Goal: Transaction & Acquisition: Purchase product/service

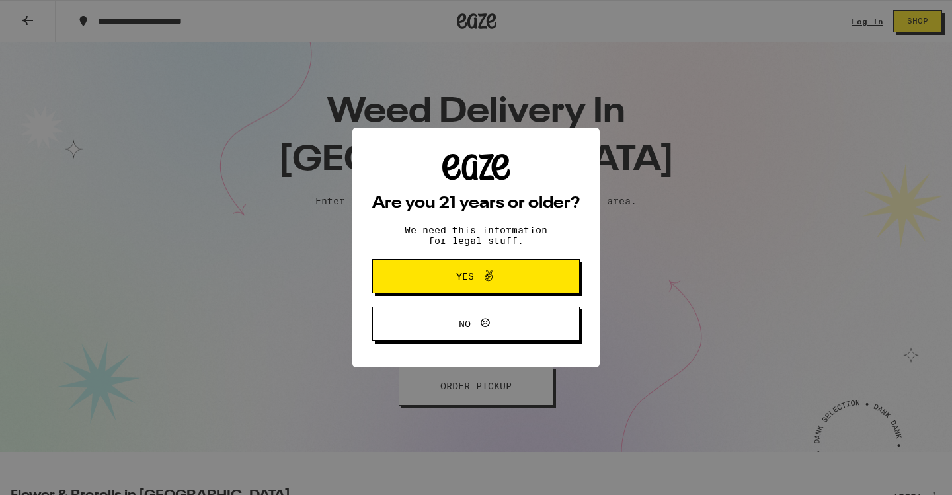
click at [434, 258] on div "Are you 21 years or older? We need this information for legal stuff. Yes No" at bounding box center [476, 247] width 208 height 187
click at [434, 278] on span "Yes" at bounding box center [476, 276] width 100 height 17
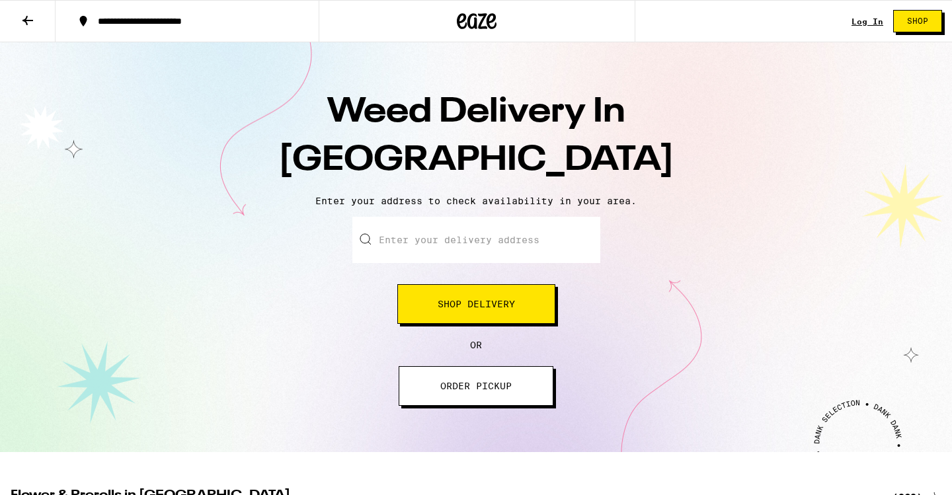
click at [440, 312] on button "Shop Delivery" at bounding box center [476, 304] width 158 height 40
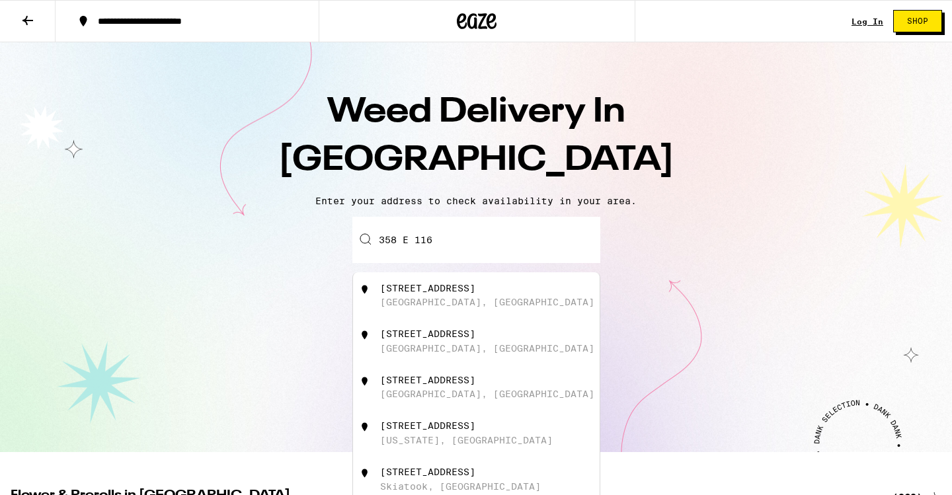
click at [434, 300] on div "[GEOGRAPHIC_DATA], [GEOGRAPHIC_DATA]" at bounding box center [487, 302] width 214 height 11
type input "[STREET_ADDRESS]"
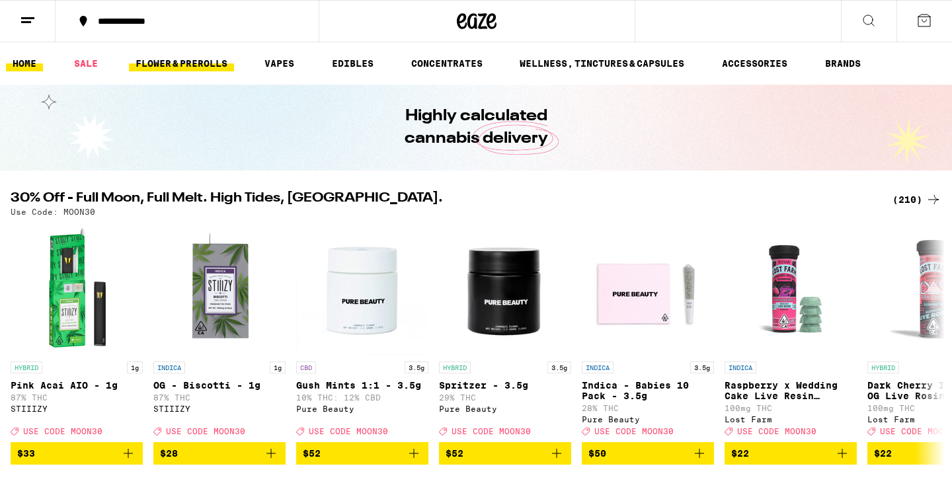
click at [220, 64] on link "FLOWER & PREROLLS" at bounding box center [181, 64] width 105 height 16
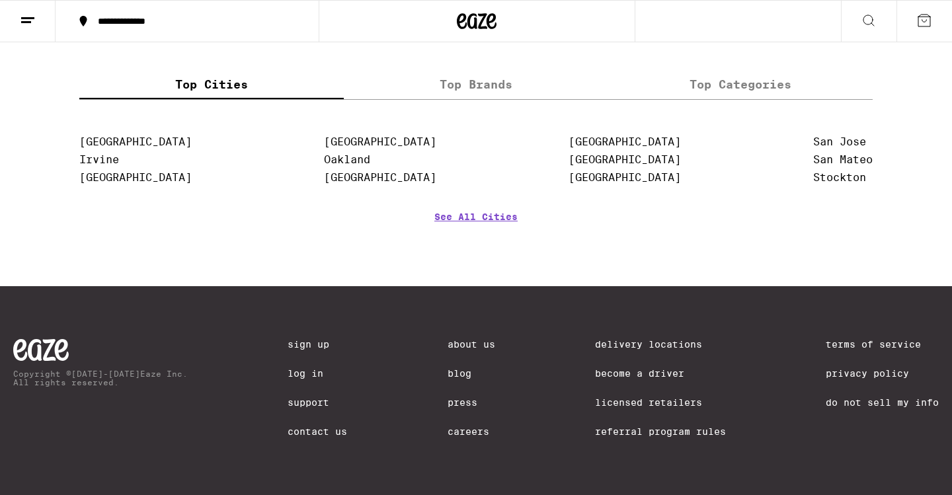
scroll to position [1349, 0]
click at [457, 219] on link "See All Cities" at bounding box center [475, 236] width 83 height 49
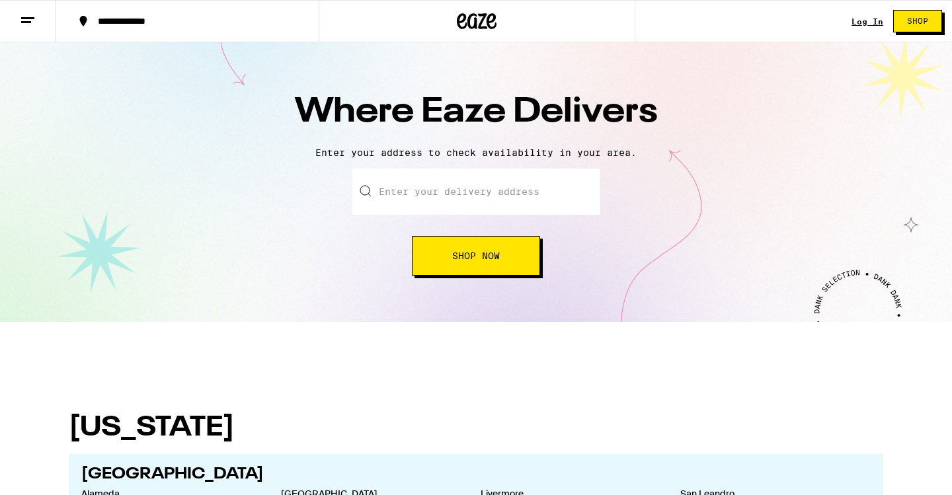
click at [455, 200] on input "text" at bounding box center [476, 192] width 248 height 46
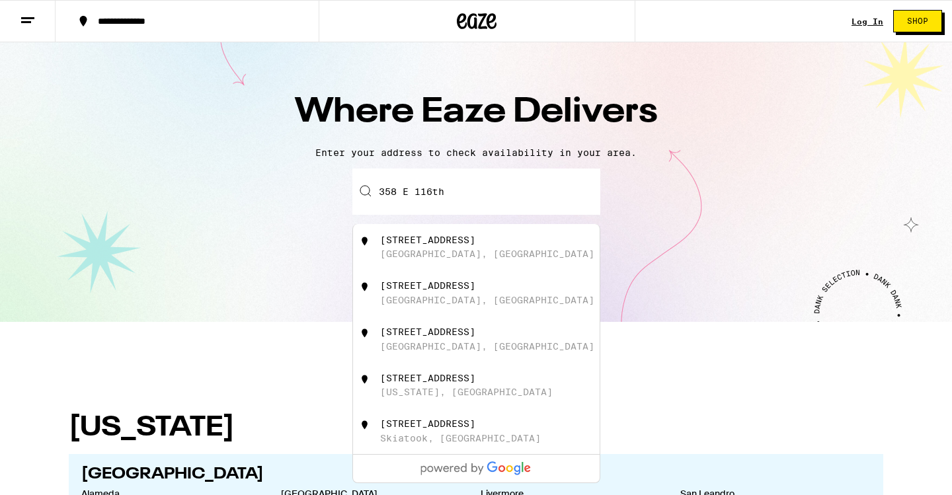
click at [439, 245] on div "358 East 116th Street" at bounding box center [427, 240] width 95 height 11
type input "358 East 116th Street, Los Angeles, CA"
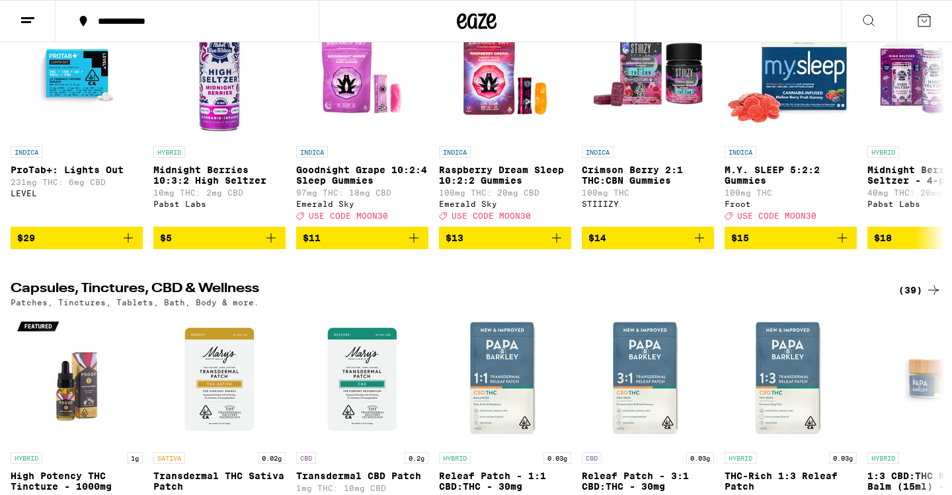
scroll to position [4738, 0]
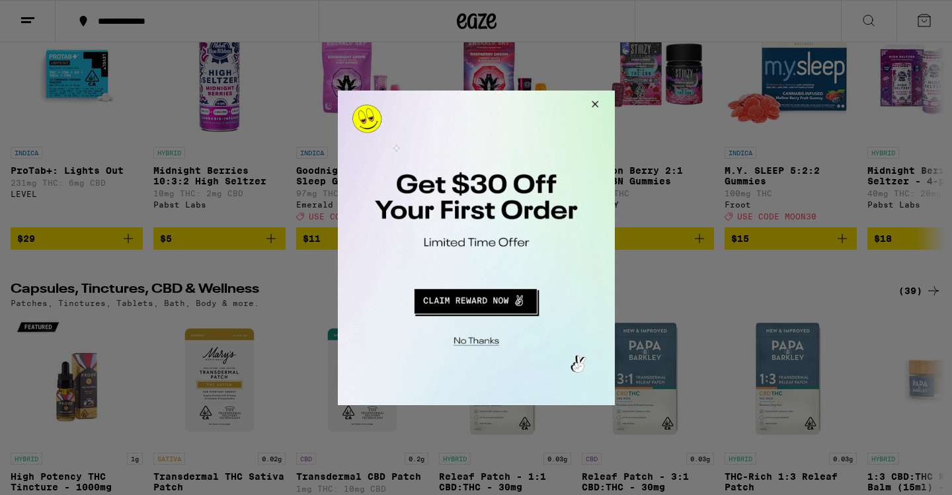
click at [16, 23] on div at bounding box center [476, 247] width 952 height 495
click at [510, 300] on button "Redirect to URL" at bounding box center [475, 299] width 230 height 32
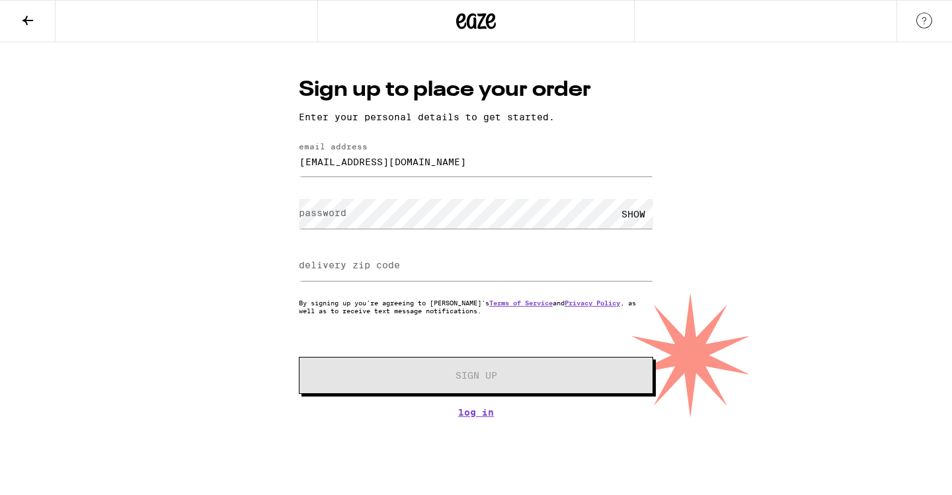
type input "[EMAIL_ADDRESS][DOMAIN_NAME]"
click at [354, 253] on input "delivery zip code" at bounding box center [476, 266] width 354 height 30
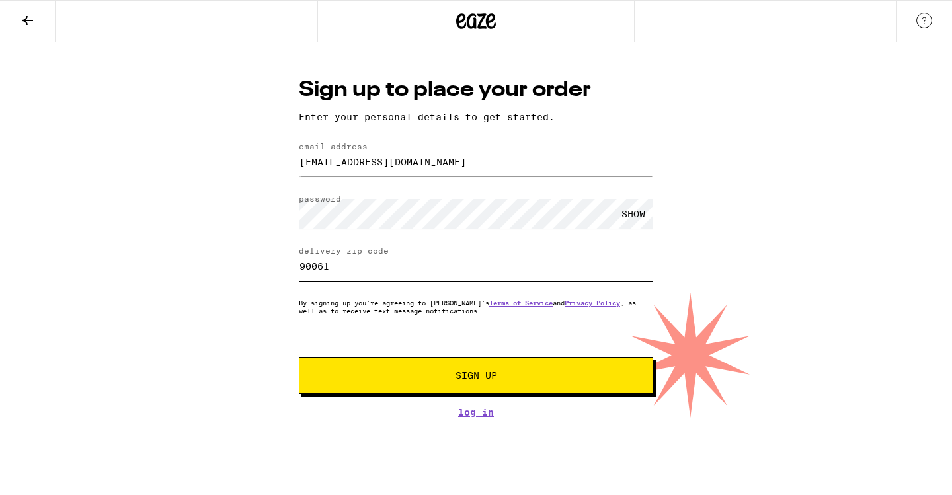
type input "90061"
click at [399, 383] on button "Sign Up" at bounding box center [476, 375] width 354 height 37
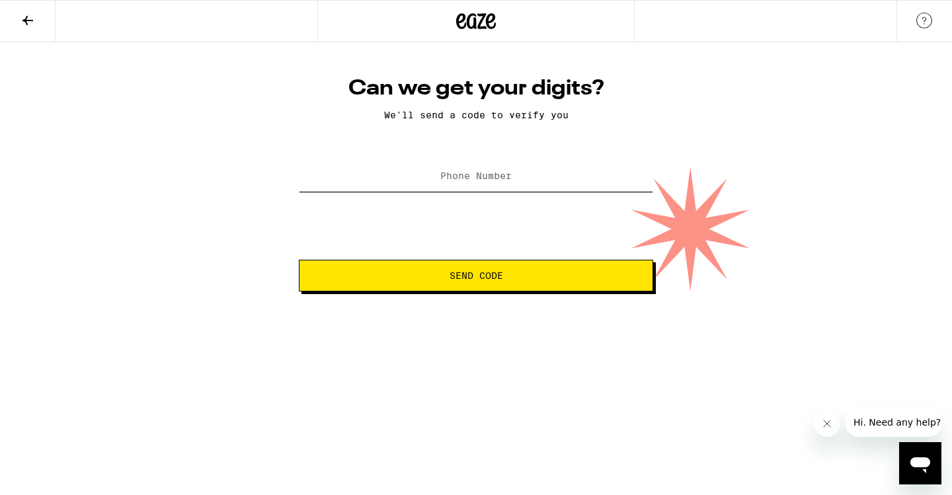
click at [434, 188] on input "Phone Number" at bounding box center [476, 177] width 354 height 30
type input "[PHONE_NUMBER]"
click at [476, 277] on button "Send Code" at bounding box center [476, 276] width 354 height 32
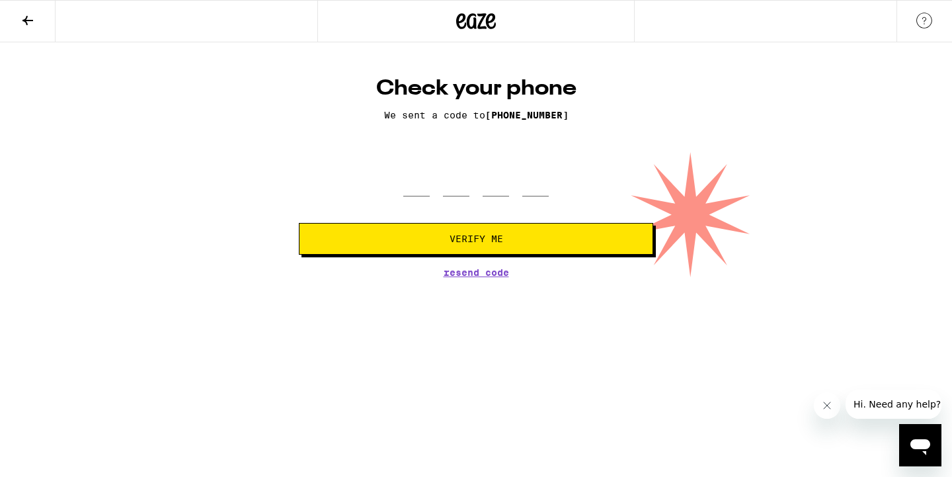
click at [459, 276] on span "Resend Code" at bounding box center [476, 272] width 65 height 9
click at [439, 171] on div at bounding box center [475, 176] width 145 height 39
click at [425, 183] on input "tel" at bounding box center [416, 176] width 26 height 39
type input "4"
type input "5"
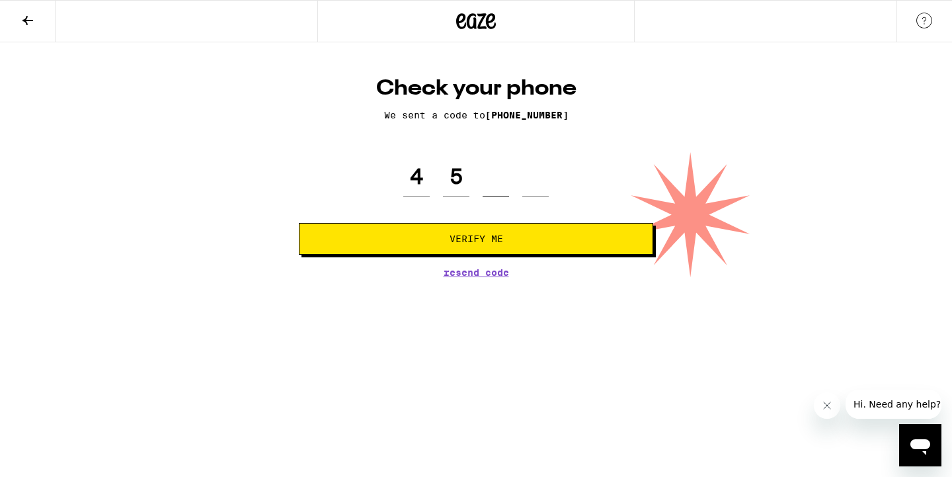
type input "2"
type input "0"
click at [418, 247] on button "Verify Me" at bounding box center [476, 239] width 354 height 32
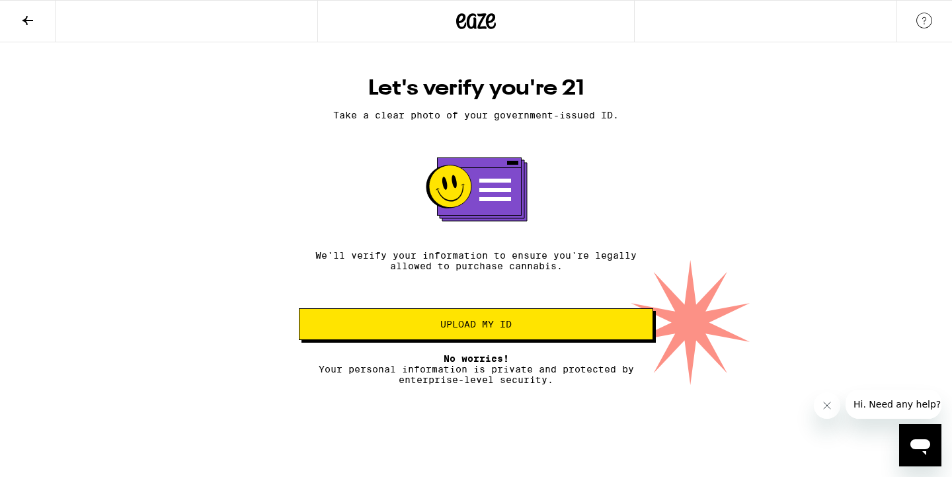
click at [478, 325] on span "Upload my ID" at bounding box center [475, 323] width 71 height 9
click at [562, 329] on span "Upload my ID" at bounding box center [476, 323] width 332 height 9
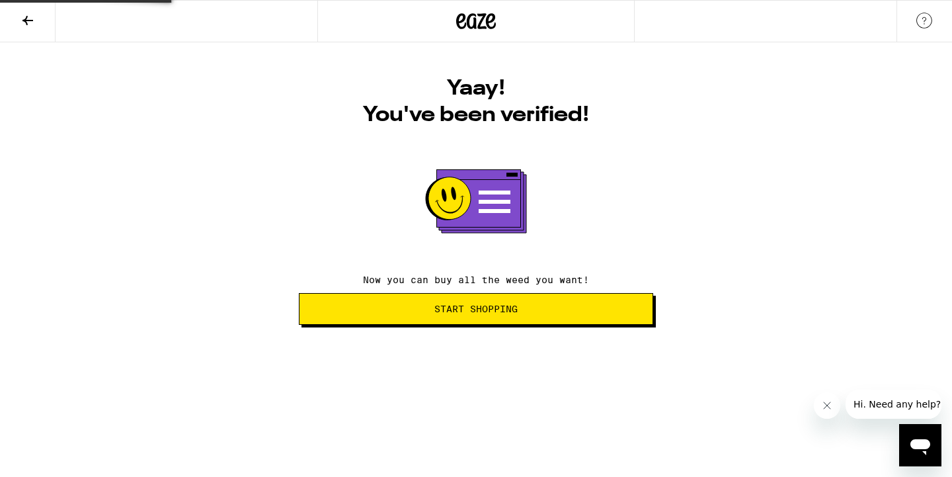
click at [461, 305] on span "Start Shopping" at bounding box center [475, 308] width 83 height 9
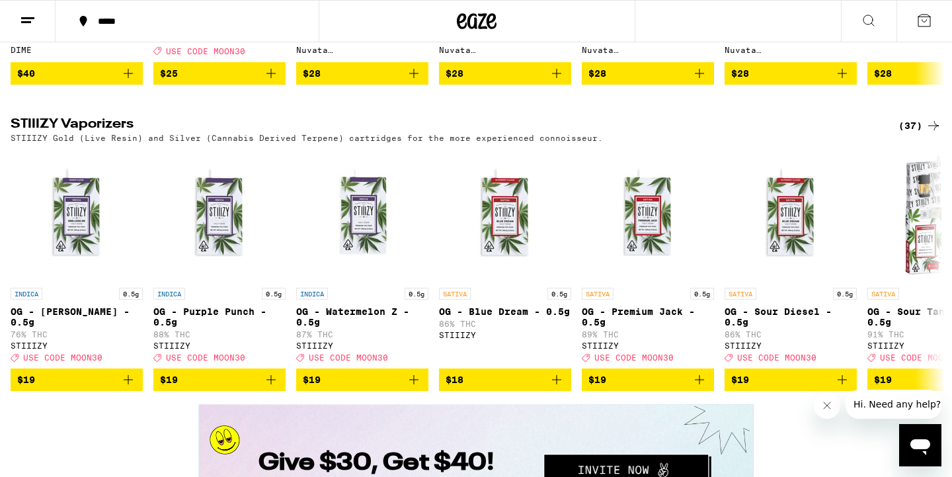
scroll to position [2247, 0]
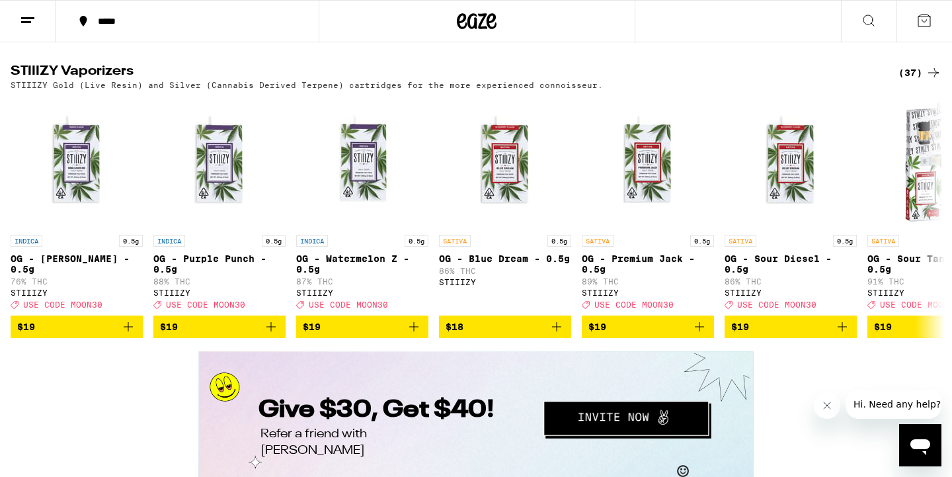
click at [31, 18] on line at bounding box center [27, 18] width 13 height 0
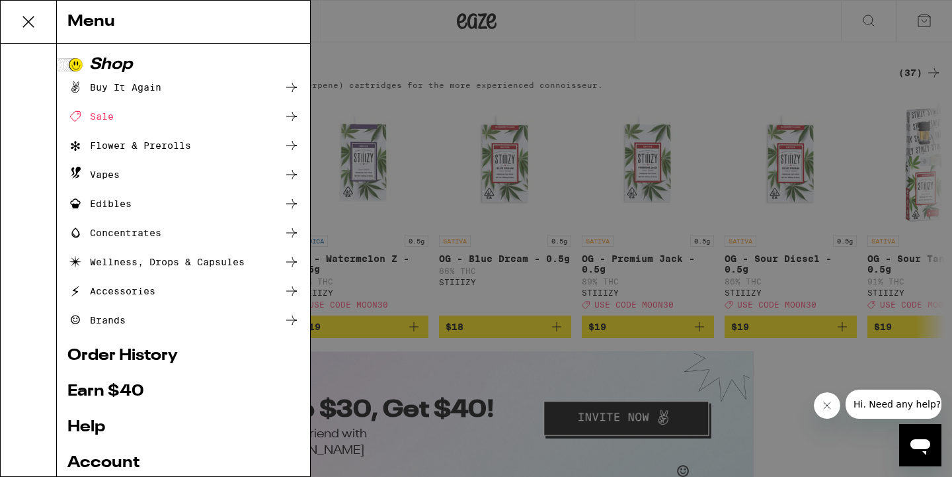
click at [127, 147] on div "Flower & Prerolls" at bounding box center [129, 145] width 124 height 16
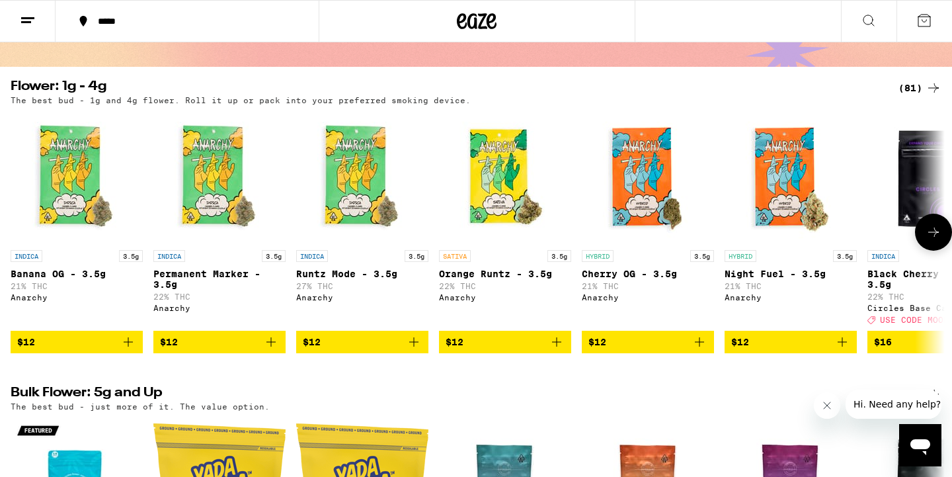
scroll to position [168, 0]
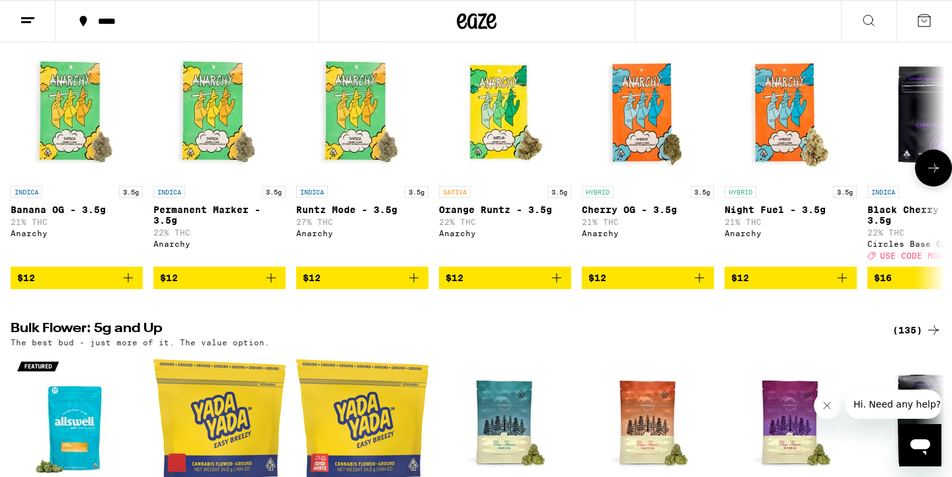
click at [933, 184] on button at bounding box center [933, 167] width 37 height 37
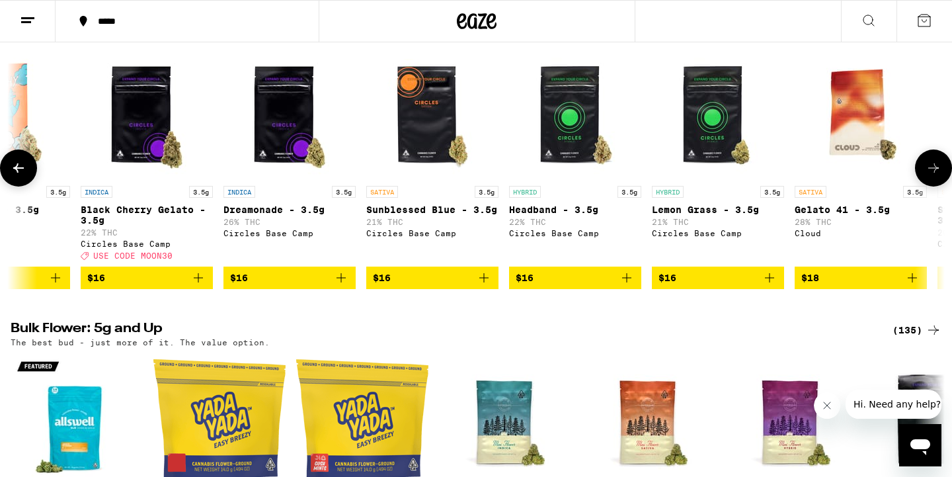
click at [935, 186] on button at bounding box center [933, 167] width 37 height 37
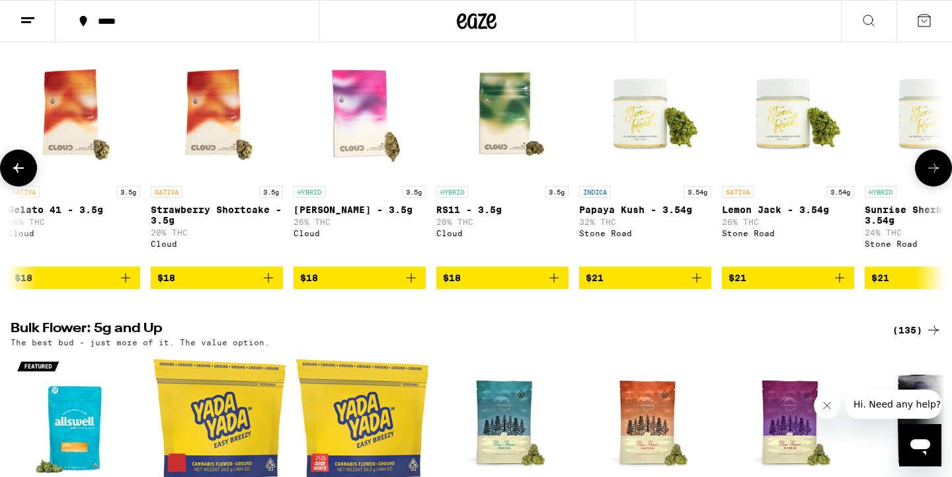
click at [936, 186] on button at bounding box center [933, 167] width 37 height 37
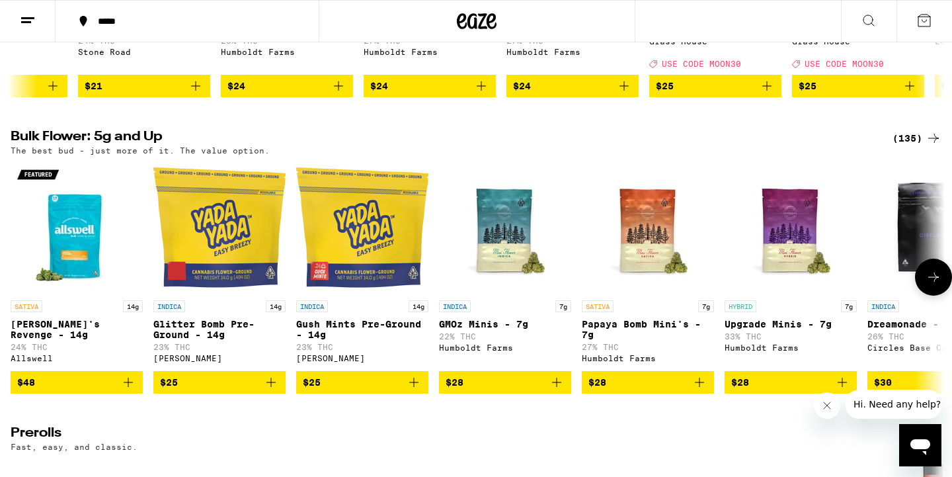
scroll to position [362, 0]
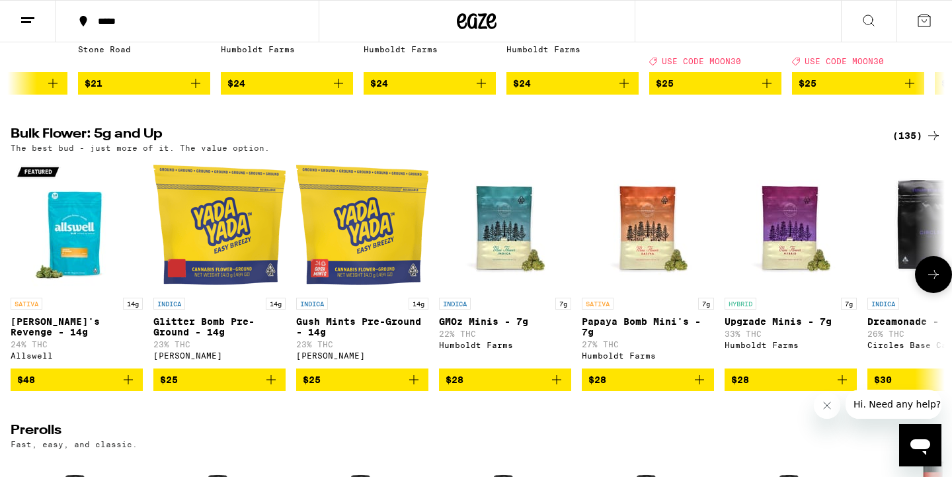
click at [938, 282] on icon at bounding box center [933, 274] width 16 height 16
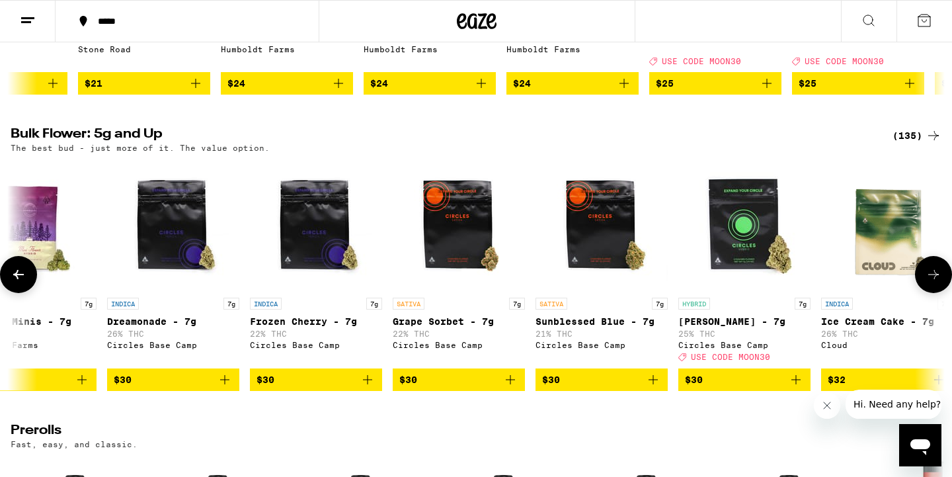
scroll to position [0, 787]
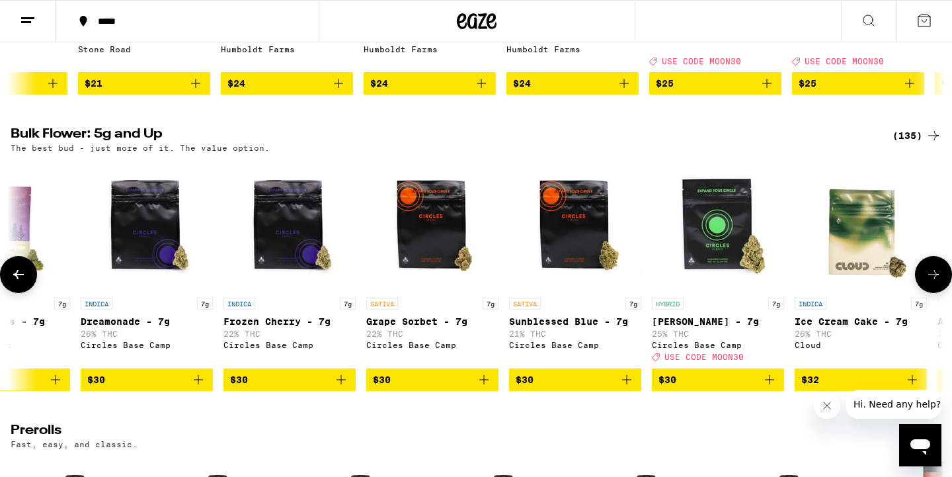
click at [939, 282] on icon at bounding box center [933, 274] width 16 height 16
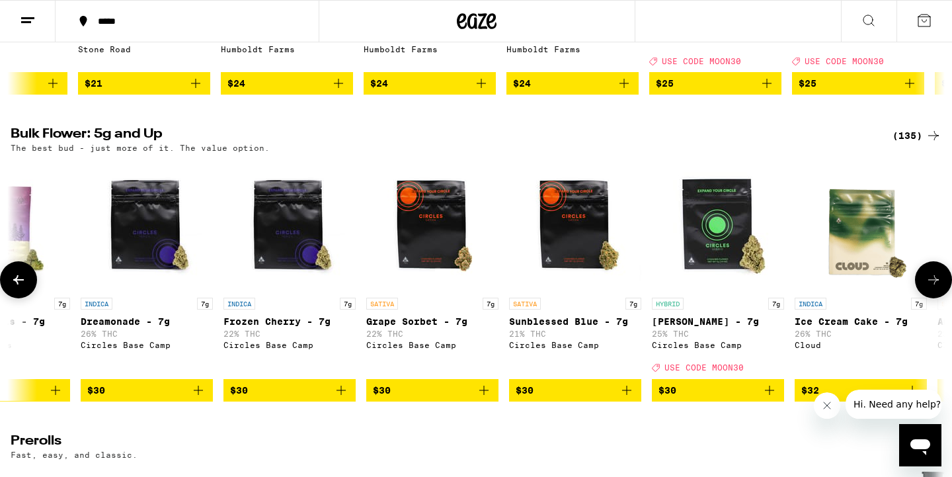
scroll to position [0, 1573]
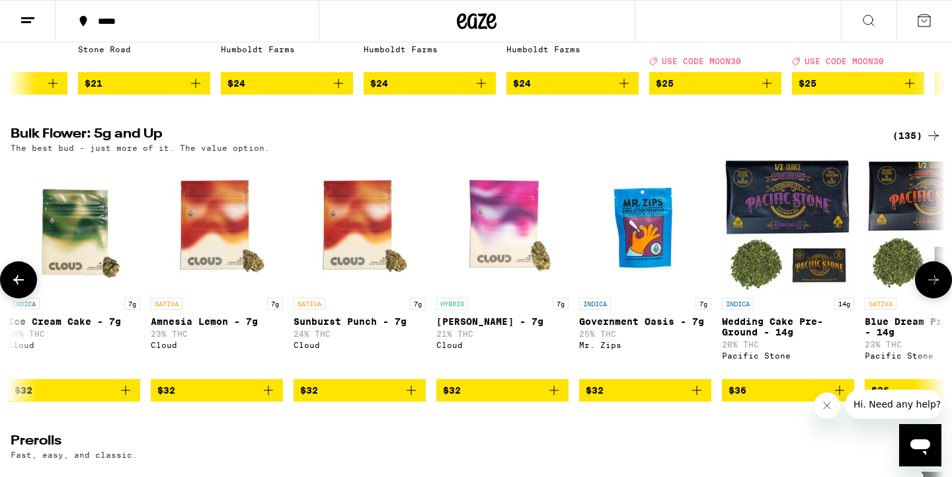
click at [933, 288] on icon at bounding box center [933, 280] width 16 height 16
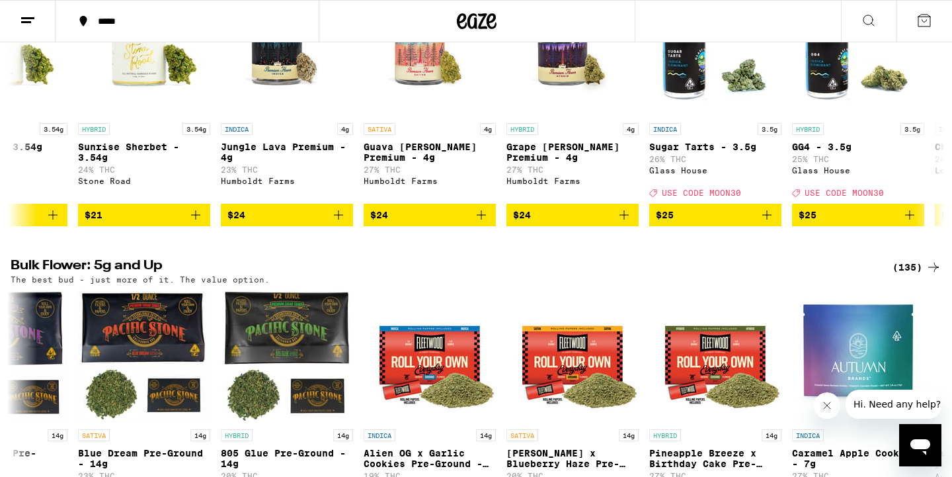
scroll to position [219, 0]
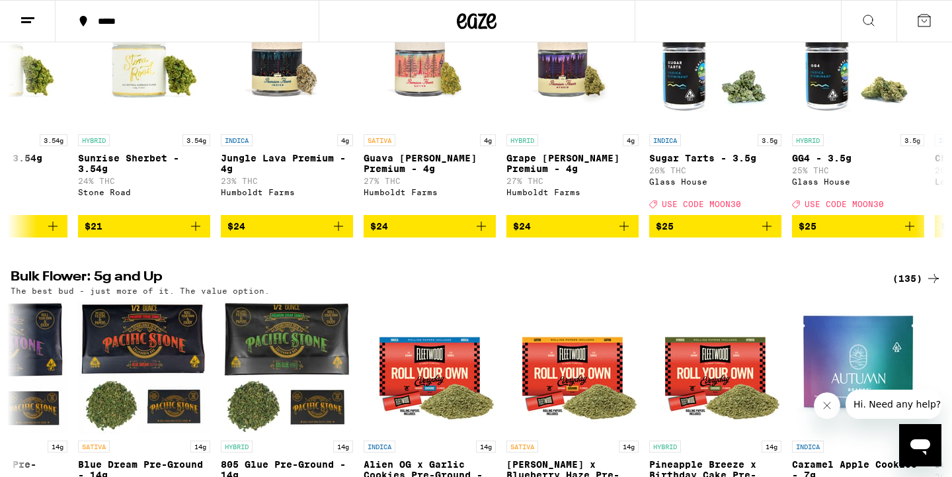
click at [926, 286] on icon at bounding box center [933, 278] width 16 height 16
click at [909, 286] on div "(135)" at bounding box center [916, 278] width 49 height 16
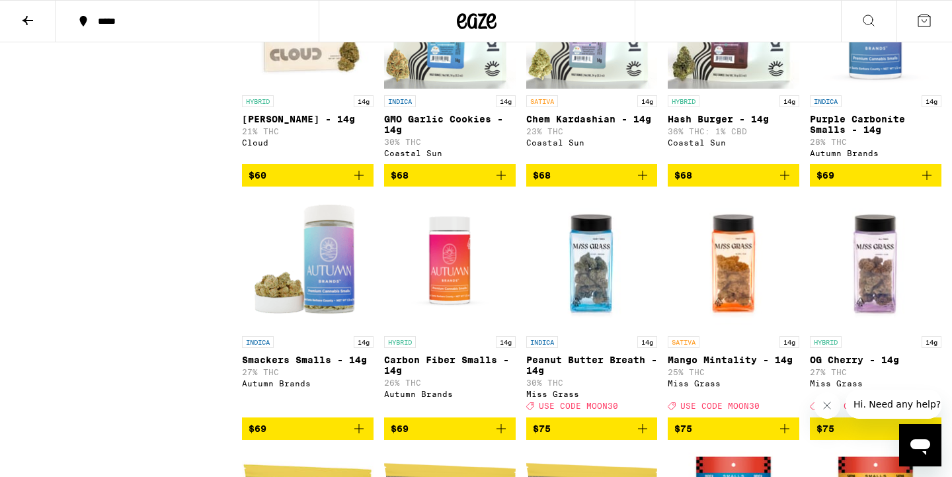
scroll to position [3808, 0]
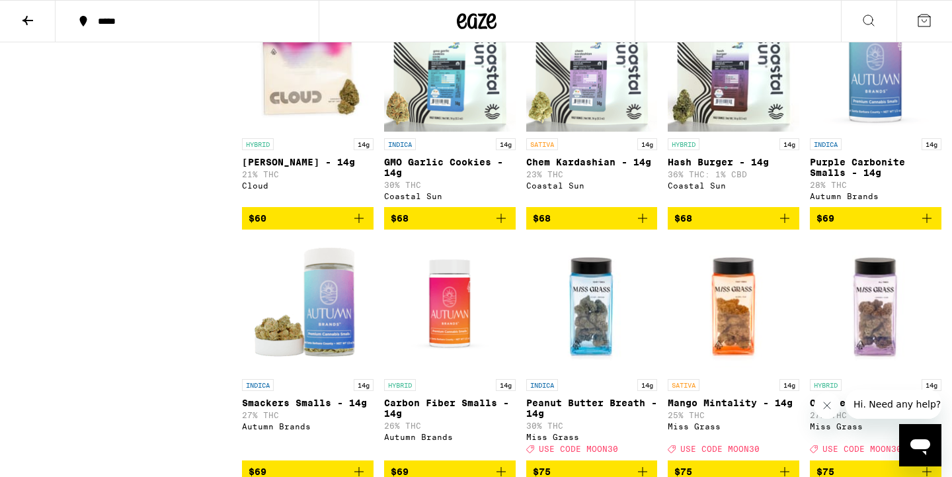
click at [427, 178] on p "GMO Garlic Cookies - 14g" at bounding box center [450, 167] width 132 height 21
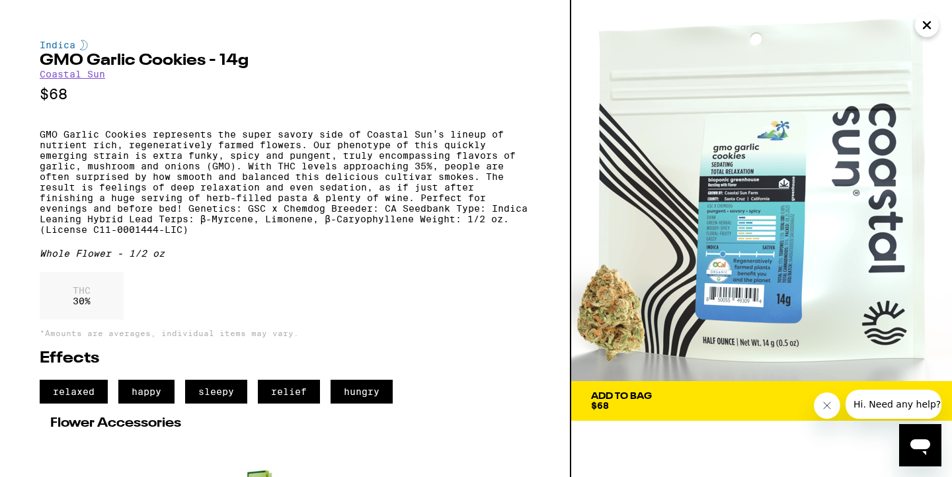
click at [160, 102] on p "$68" at bounding box center [285, 94] width 490 height 17
click at [652, 405] on div "Add To Bag $68" at bounding box center [621, 400] width 61 height 19
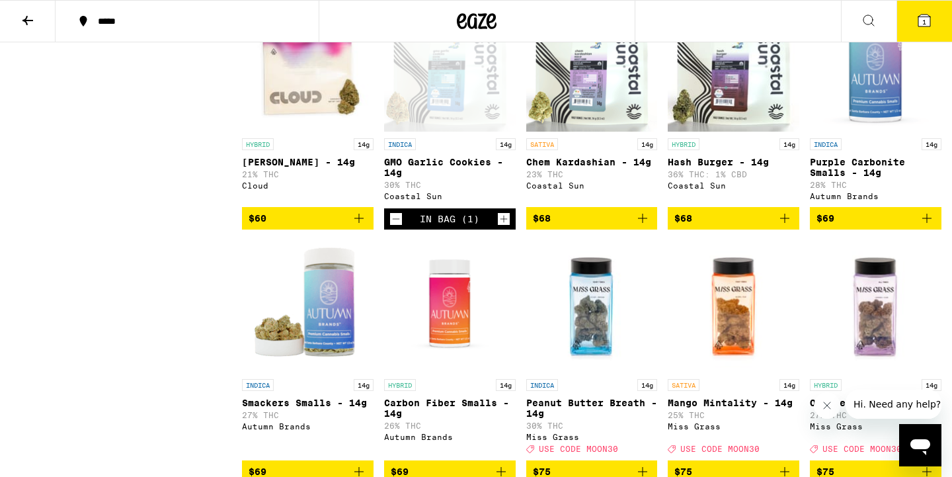
click at [916, 29] on button "1" at bounding box center [924, 21] width 56 height 41
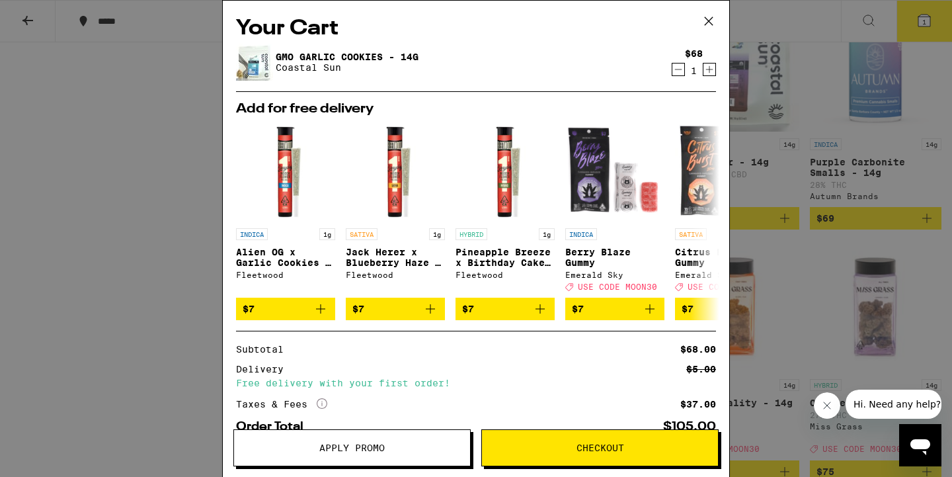
click at [378, 459] on button "Apply Promo" at bounding box center [351, 447] width 237 height 37
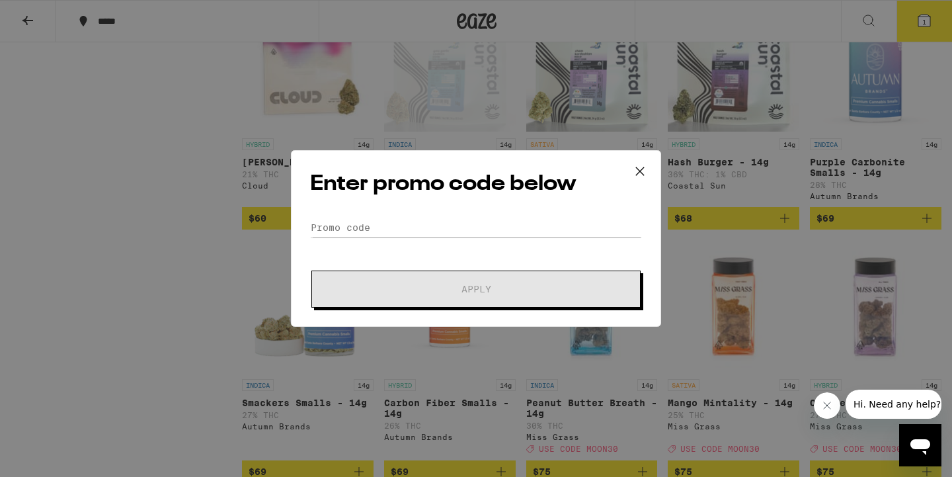
click at [638, 174] on icon at bounding box center [640, 171] width 20 height 20
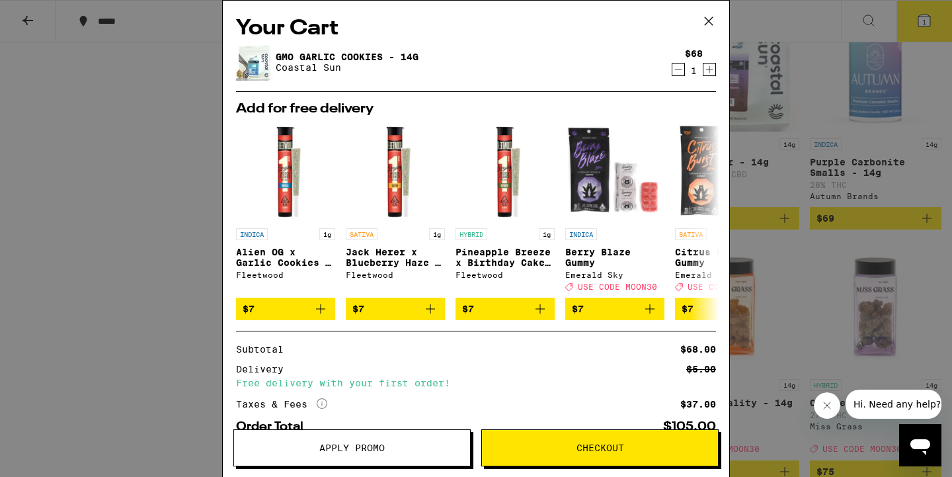
click at [290, 387] on div "Free delivery with your first order!" at bounding box center [476, 382] width 480 height 9
click at [709, 22] on icon at bounding box center [709, 21] width 20 height 20
